Goal: Communication & Community: Participate in discussion

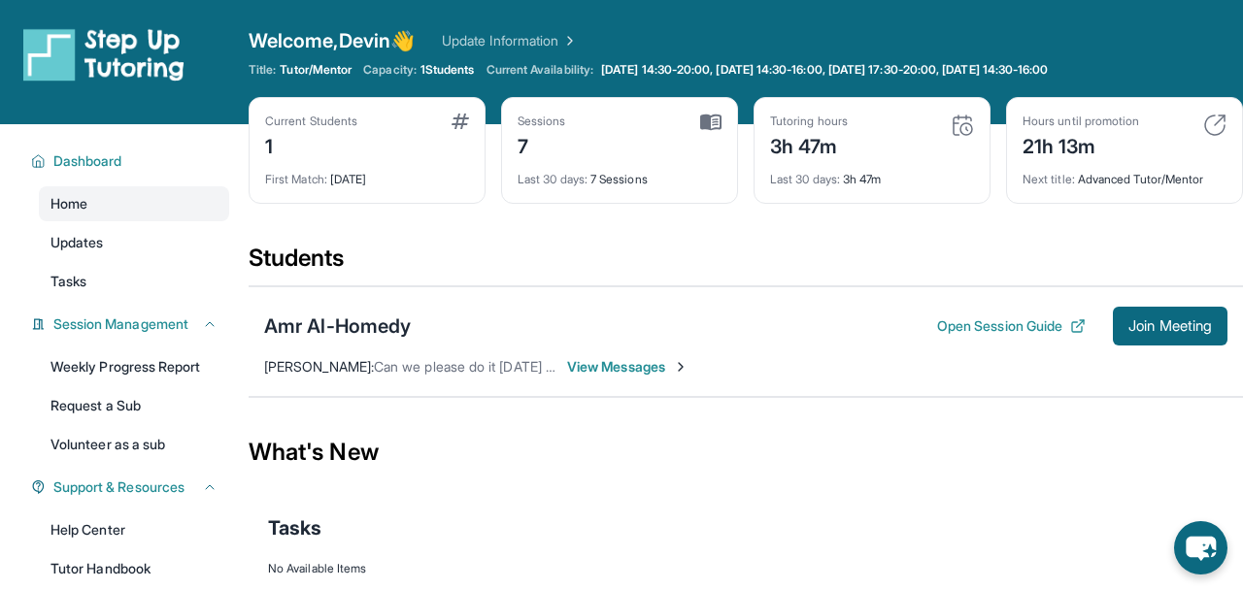
click at [628, 366] on span "View Messages" at bounding box center [627, 366] width 121 height 19
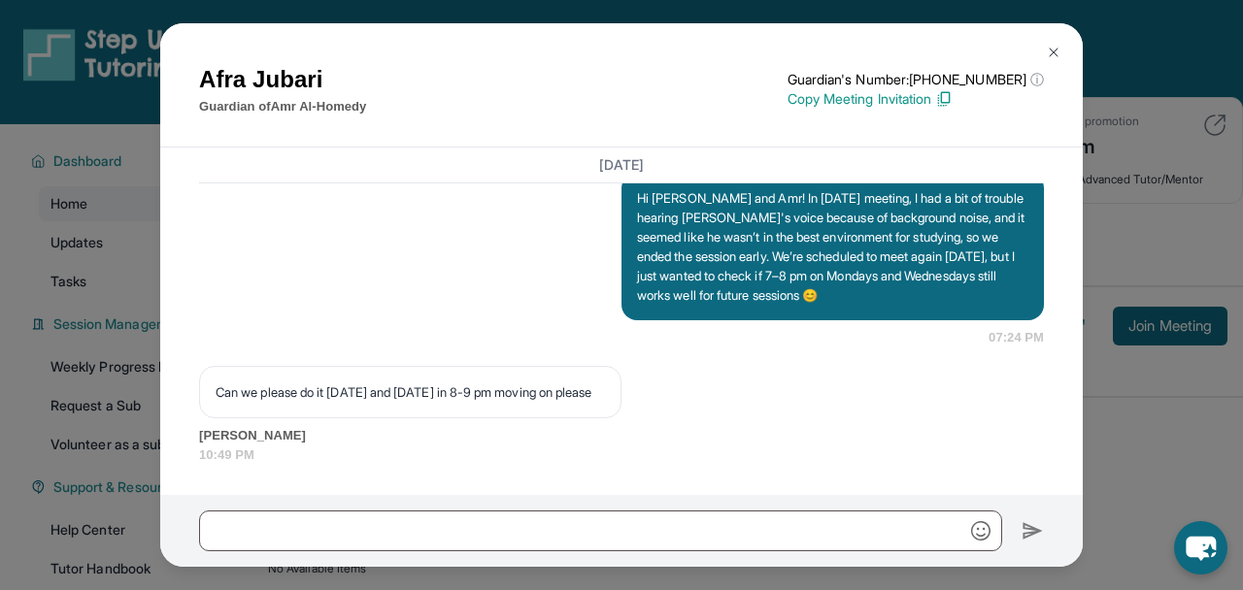
scroll to position [5389, 0]
click at [738, 280] on p "Hi [PERSON_NAME] and Amr! In [DATE] meeting, I had a bit of trouble hearing [PE…" at bounding box center [832, 246] width 391 height 117
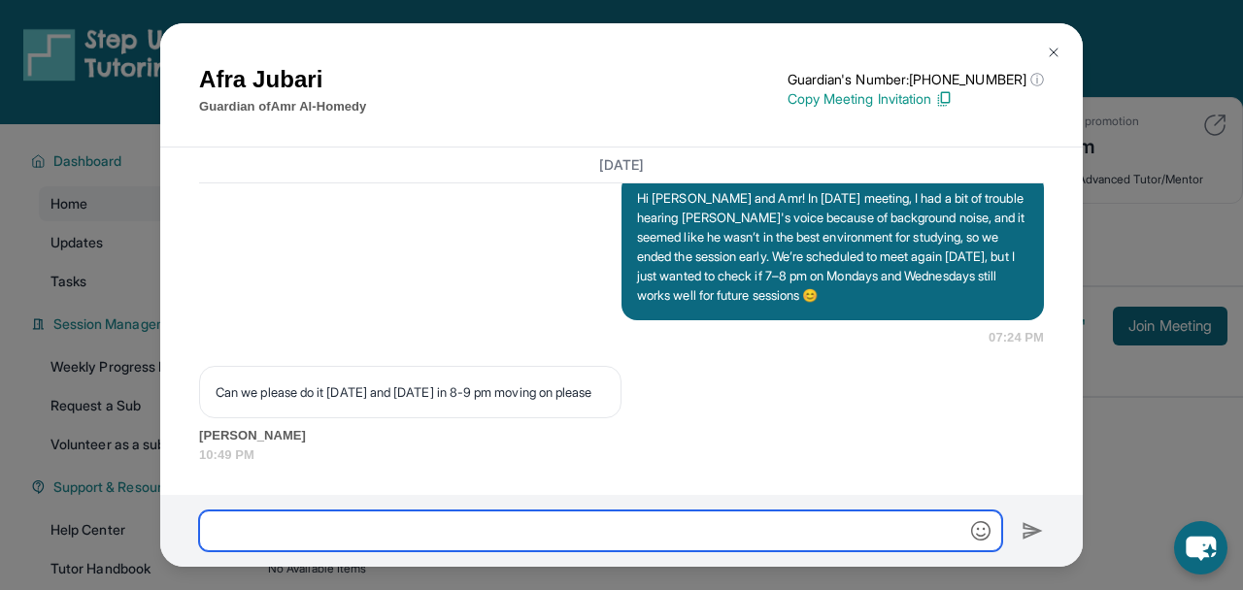
click at [316, 523] on input "text" at bounding box center [600, 531] width 803 height 41
click at [360, 395] on p "Can we please do it [DATE] and [DATE] in 8-9 pm moving on please" at bounding box center [410, 392] width 389 height 19
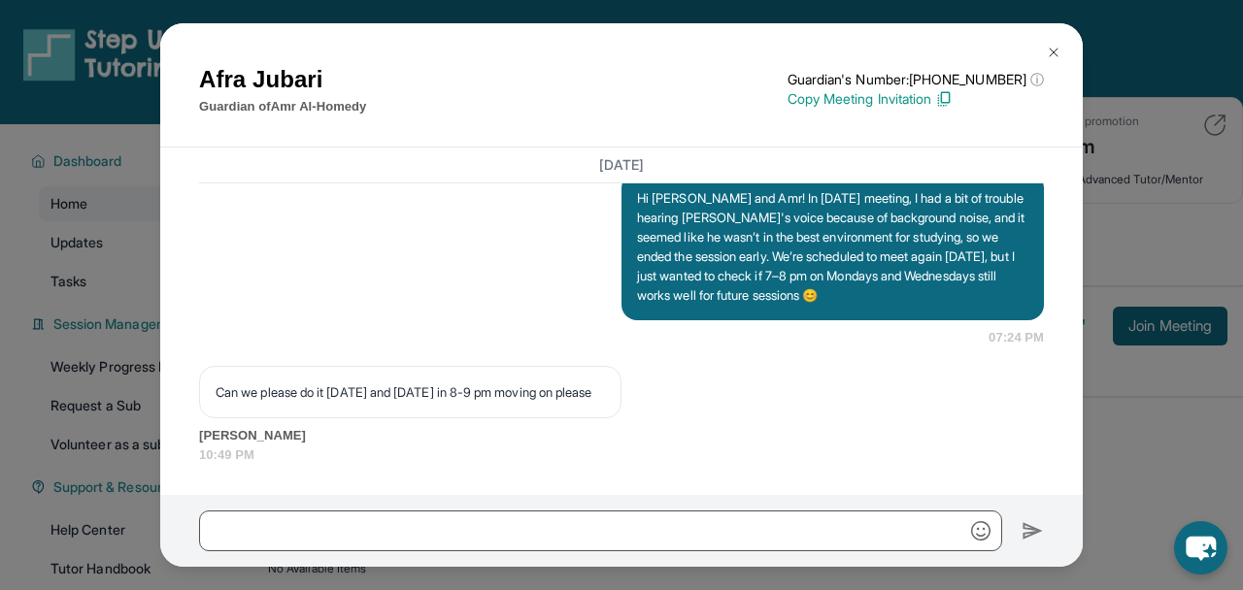
click at [411, 383] on p "Can we please do it [DATE] and [DATE] in 8-9 pm moving on please" at bounding box center [410, 392] width 389 height 19
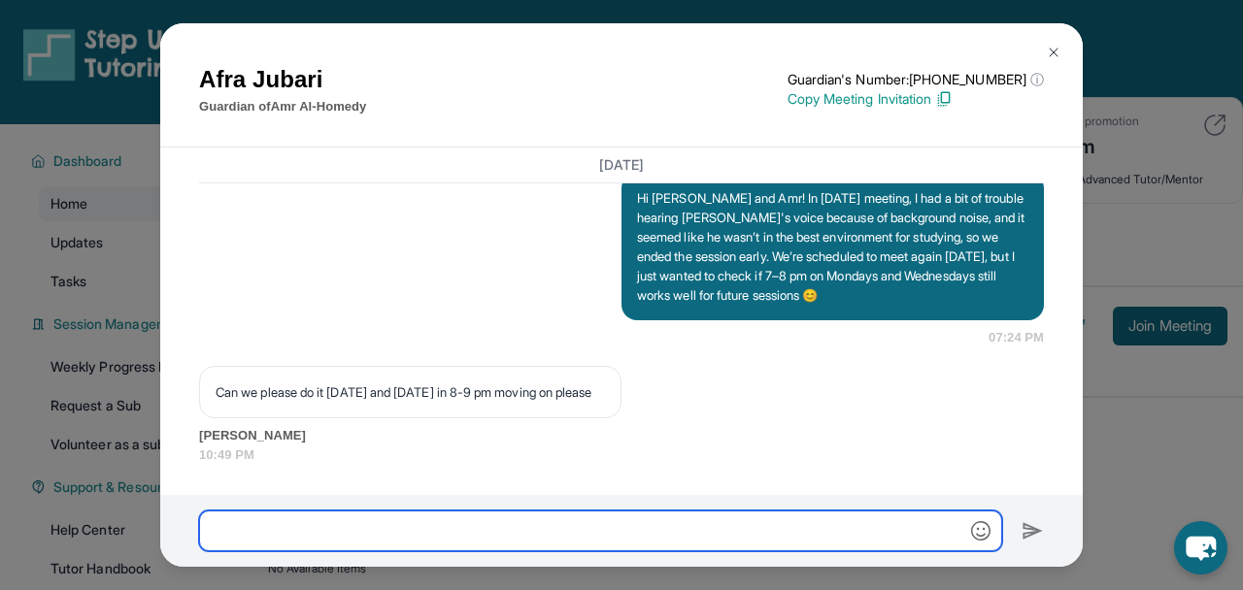
click at [458, 516] on input "text" at bounding box center [600, 531] width 803 height 41
click at [512, 399] on p "Can we please do it [DATE] and [DATE] in 8-9 pm moving on please" at bounding box center [410, 392] width 389 height 19
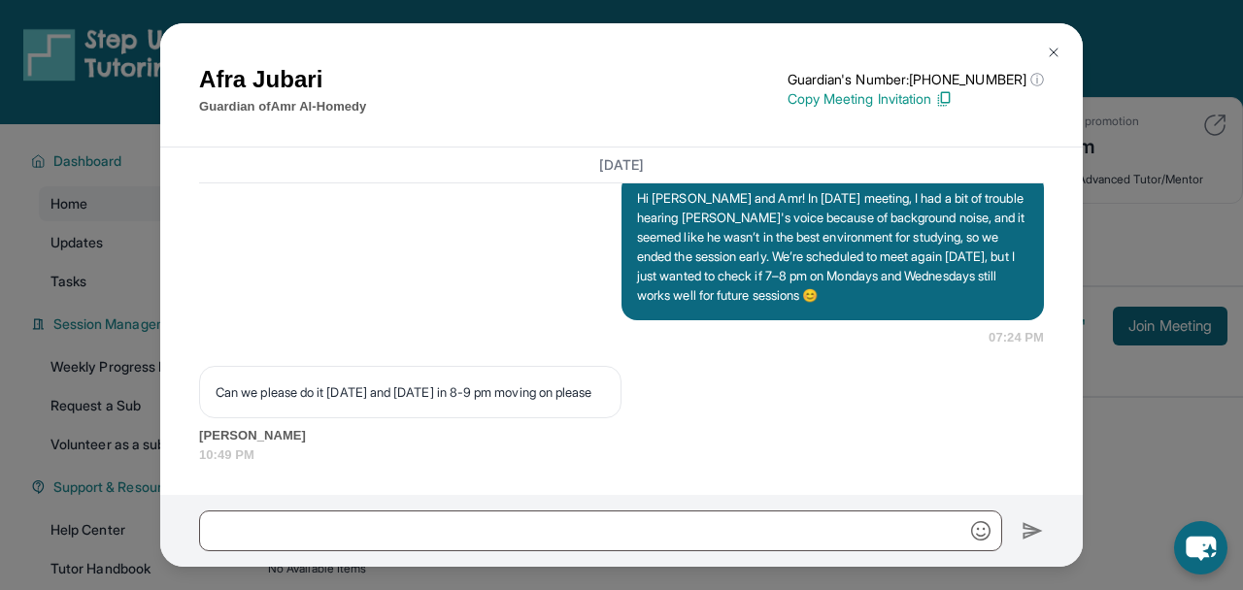
click at [419, 536] on input "text" at bounding box center [600, 531] width 803 height 41
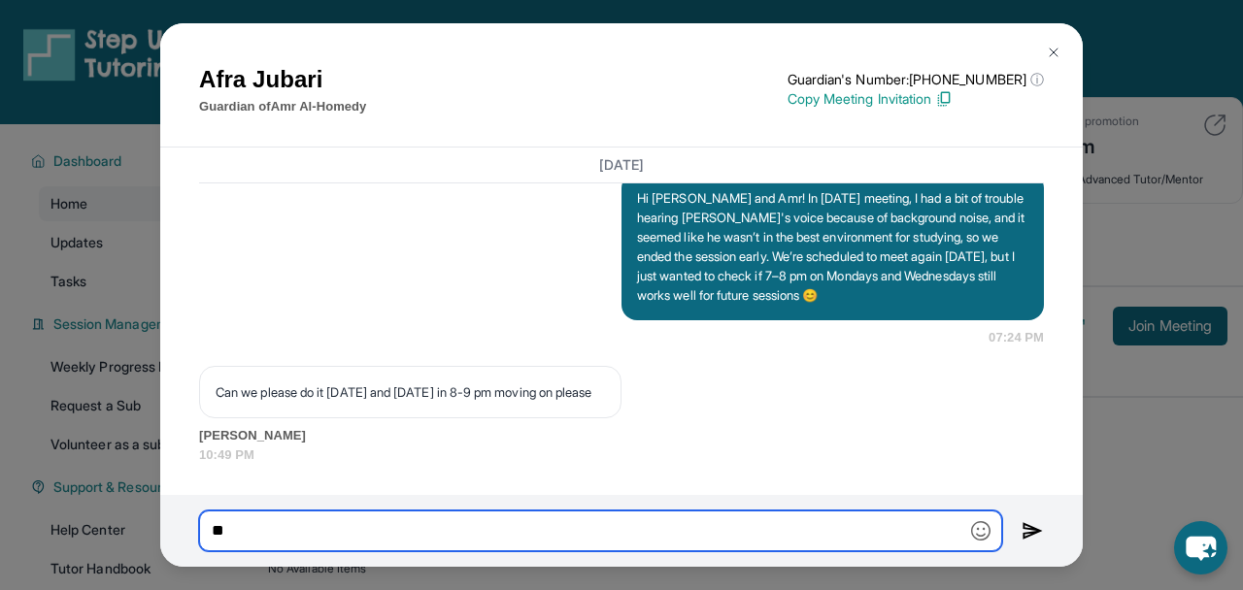
type input "*"
type input "**********"
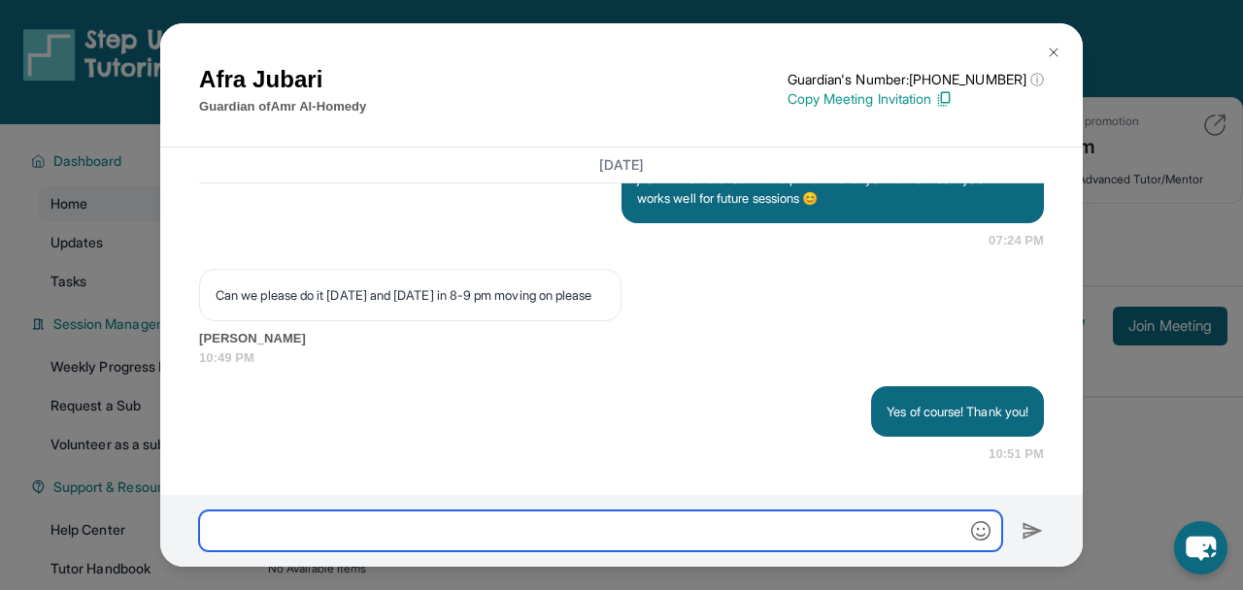
scroll to position [5516, 0]
click at [1057, 48] on img at bounding box center [1054, 53] width 16 height 16
